Goal: Check status: Check status

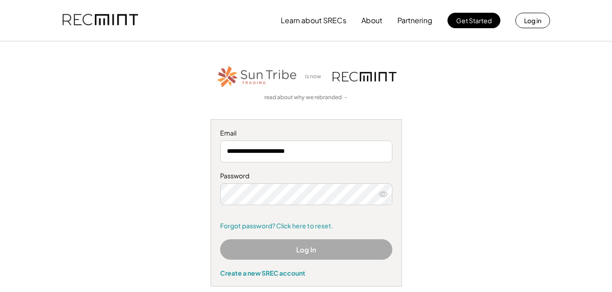
click at [490, 162] on div "**********" at bounding box center [306, 175] width 561 height 223
click at [325, 250] on button "Log In" at bounding box center [306, 250] width 172 height 21
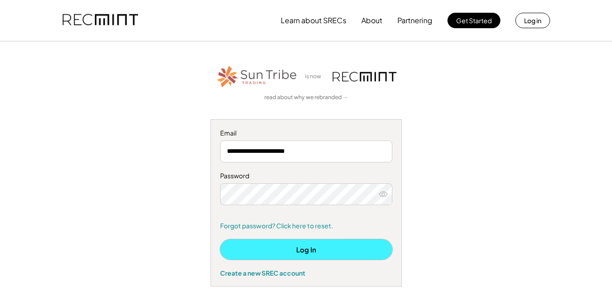
click at [292, 247] on button "Log In" at bounding box center [306, 250] width 172 height 21
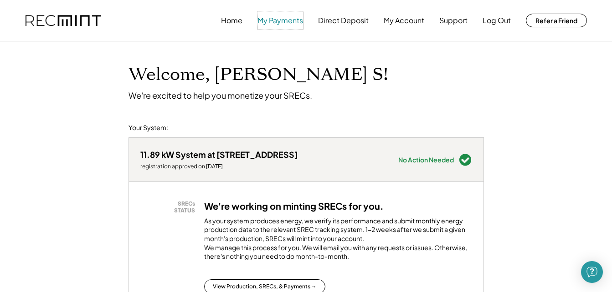
click at [283, 18] on button "My Payments" at bounding box center [280, 20] width 46 height 18
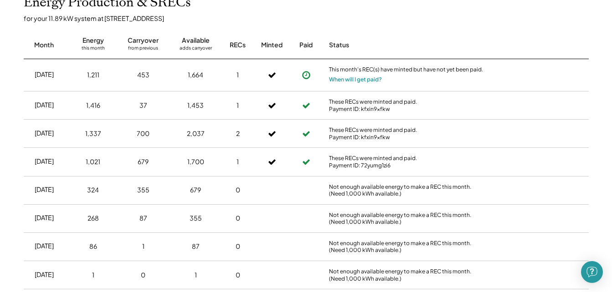
scroll to position [273, 0]
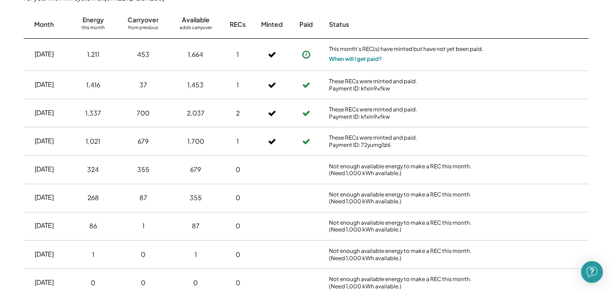
click at [368, 56] on button "When will I get paid?" at bounding box center [355, 59] width 53 height 9
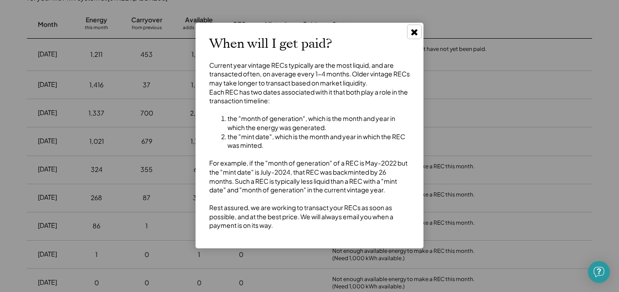
click at [412, 33] on use at bounding box center [414, 32] width 6 height 6
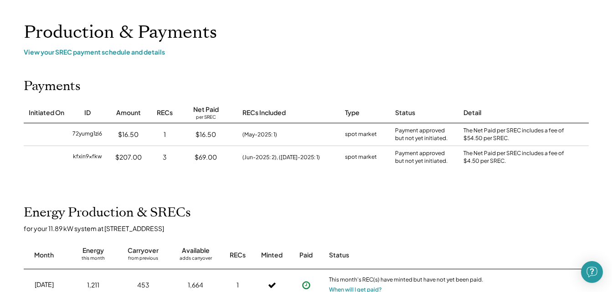
scroll to position [0, 0]
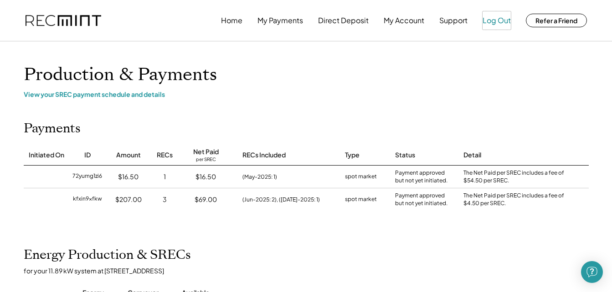
click at [498, 22] on button "Log Out" at bounding box center [496, 20] width 28 height 18
